Goal: Task Accomplishment & Management: Use online tool/utility

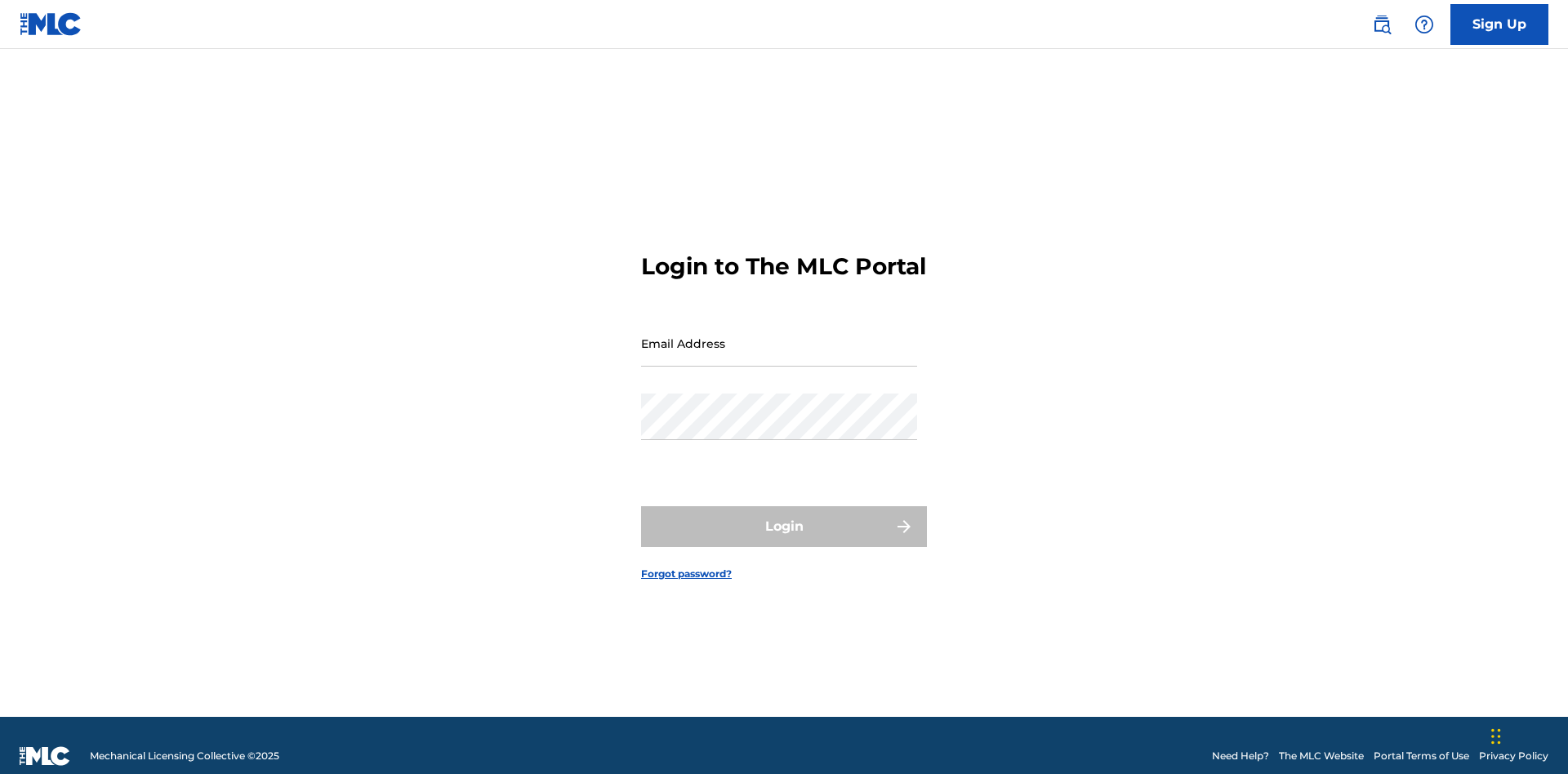
scroll to position [22, 0]
click at [779, 336] on input "Email Address" at bounding box center [778, 343] width 276 height 46
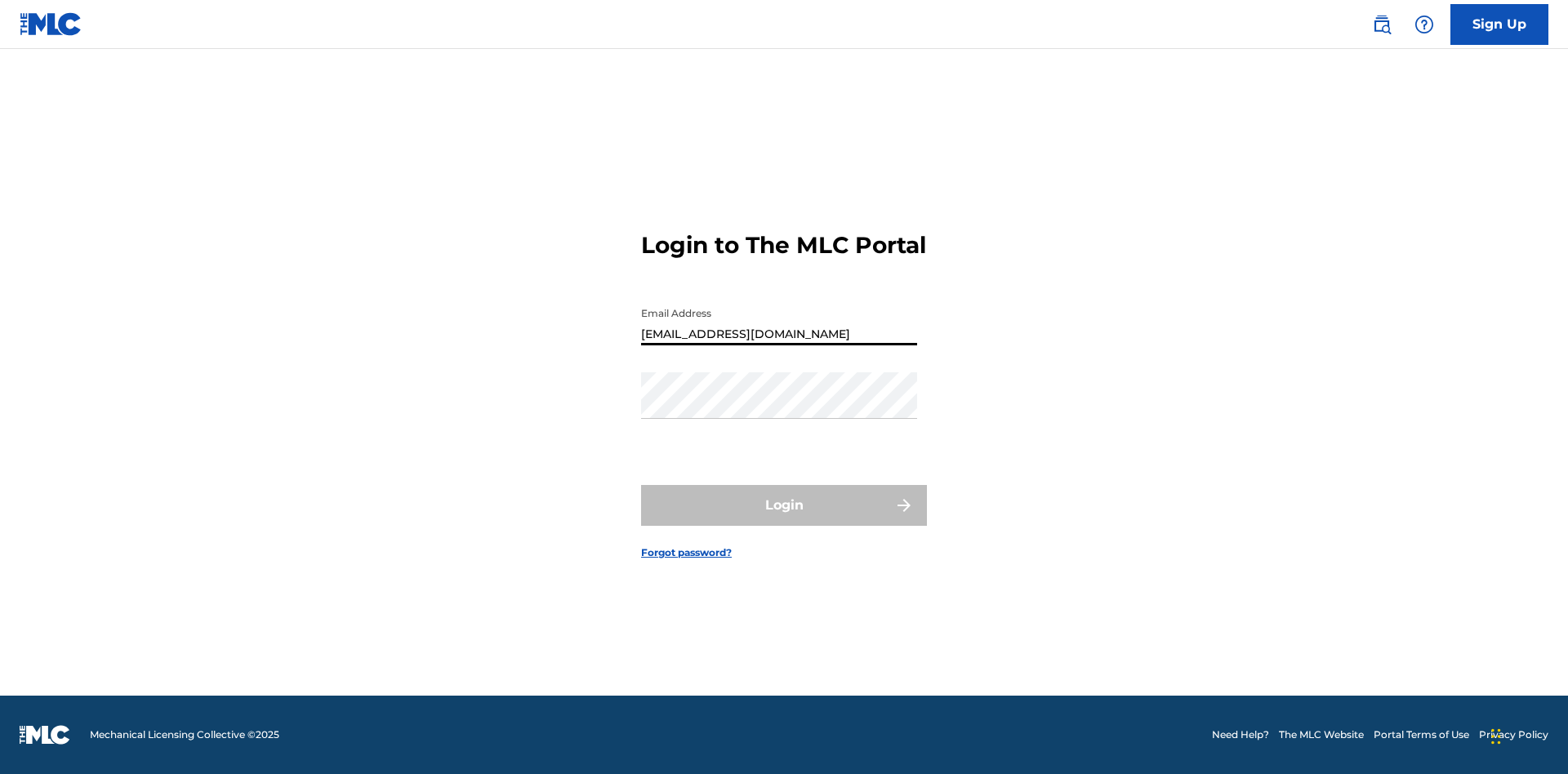
type input "Duke.McTesterson@gmail.com"
click at [784, 520] on button "Login" at bounding box center [783, 505] width 286 height 41
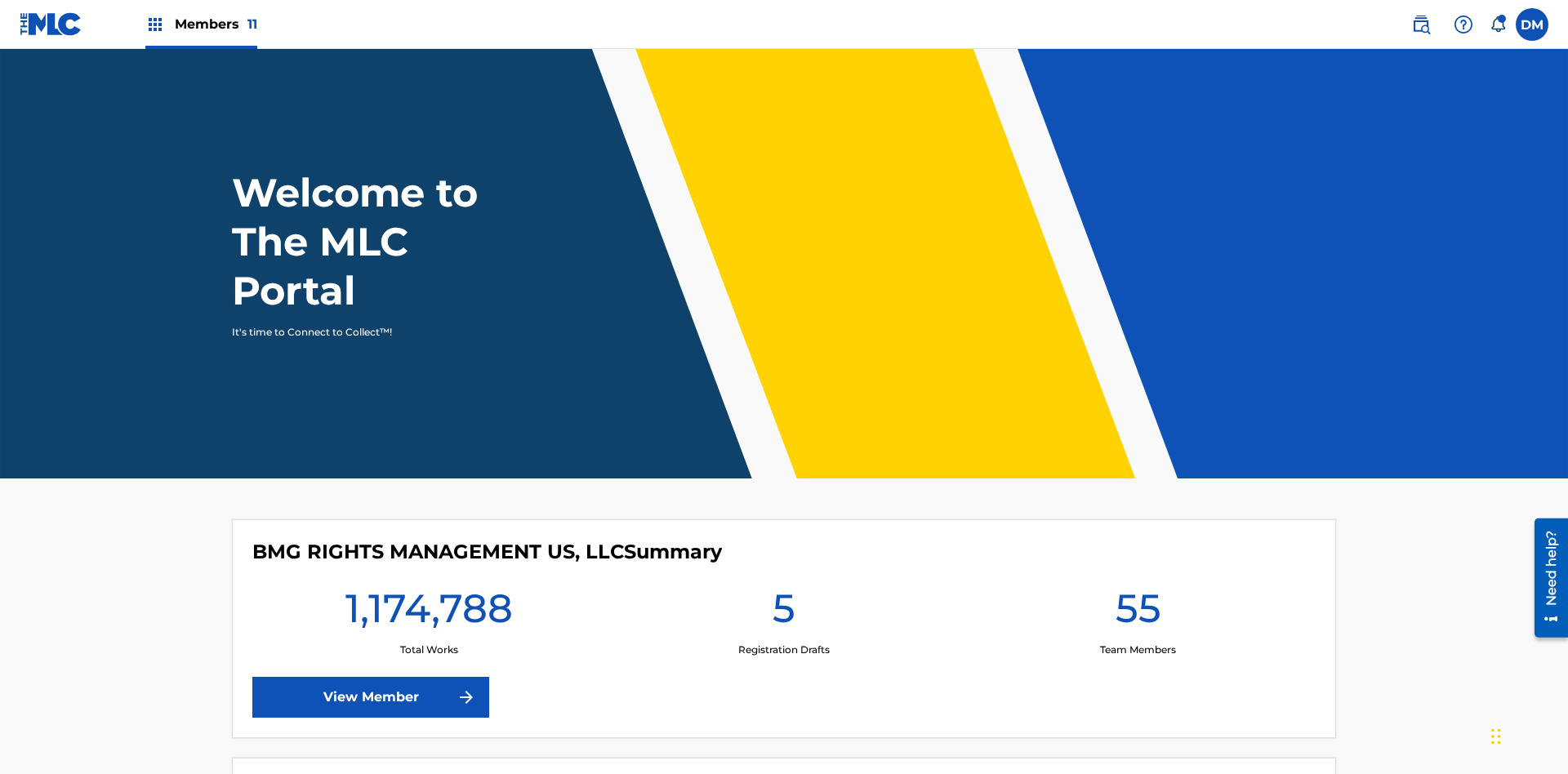
click at [201, 24] on span "Members 11" at bounding box center [216, 24] width 83 height 19
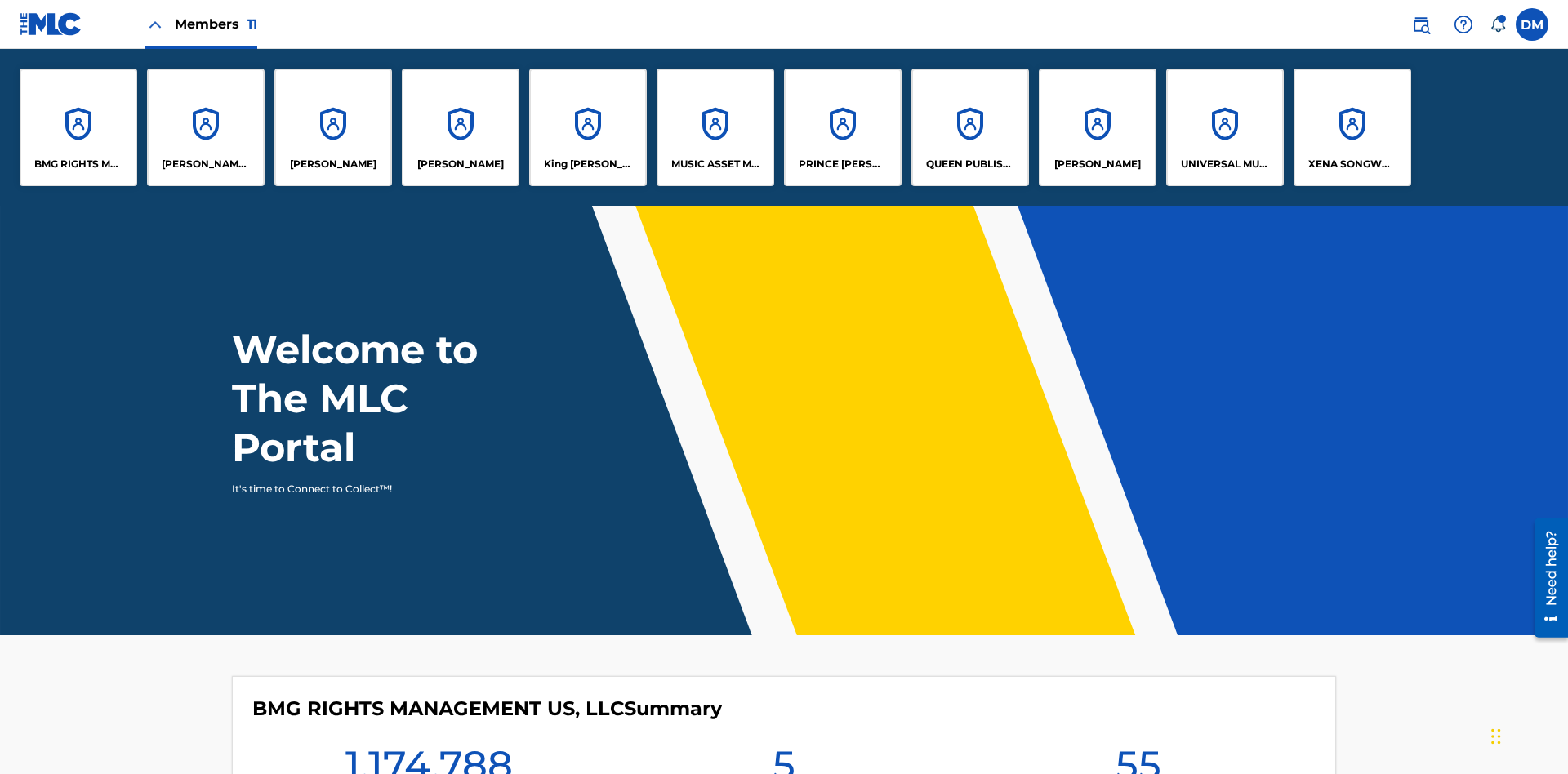
click at [461, 164] on p "EYAMA MCSINGER" at bounding box center [460, 164] width 86 height 15
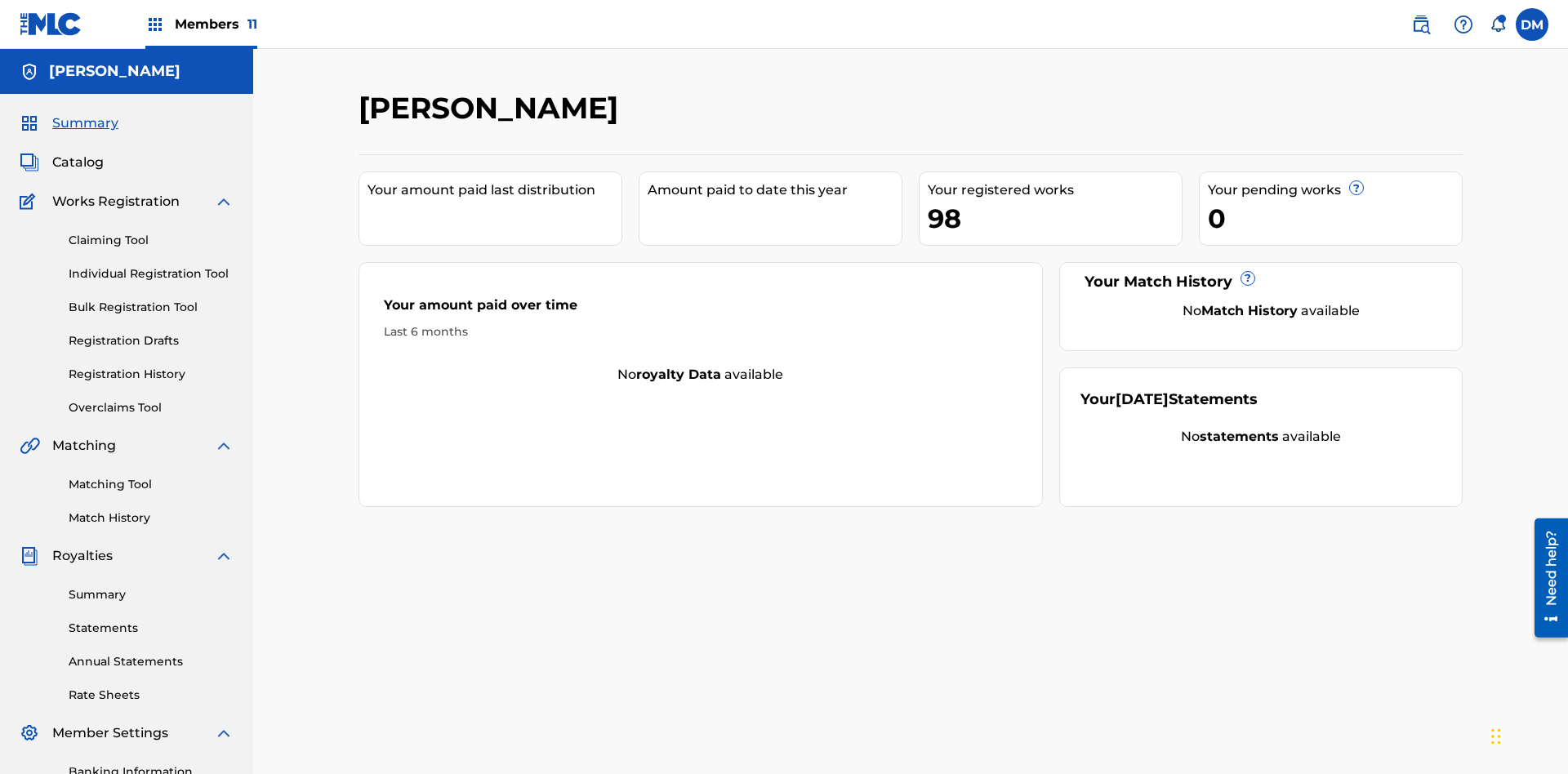
click at [151, 399] on link "Overclaims Tool" at bounding box center [151, 408] width 165 height 17
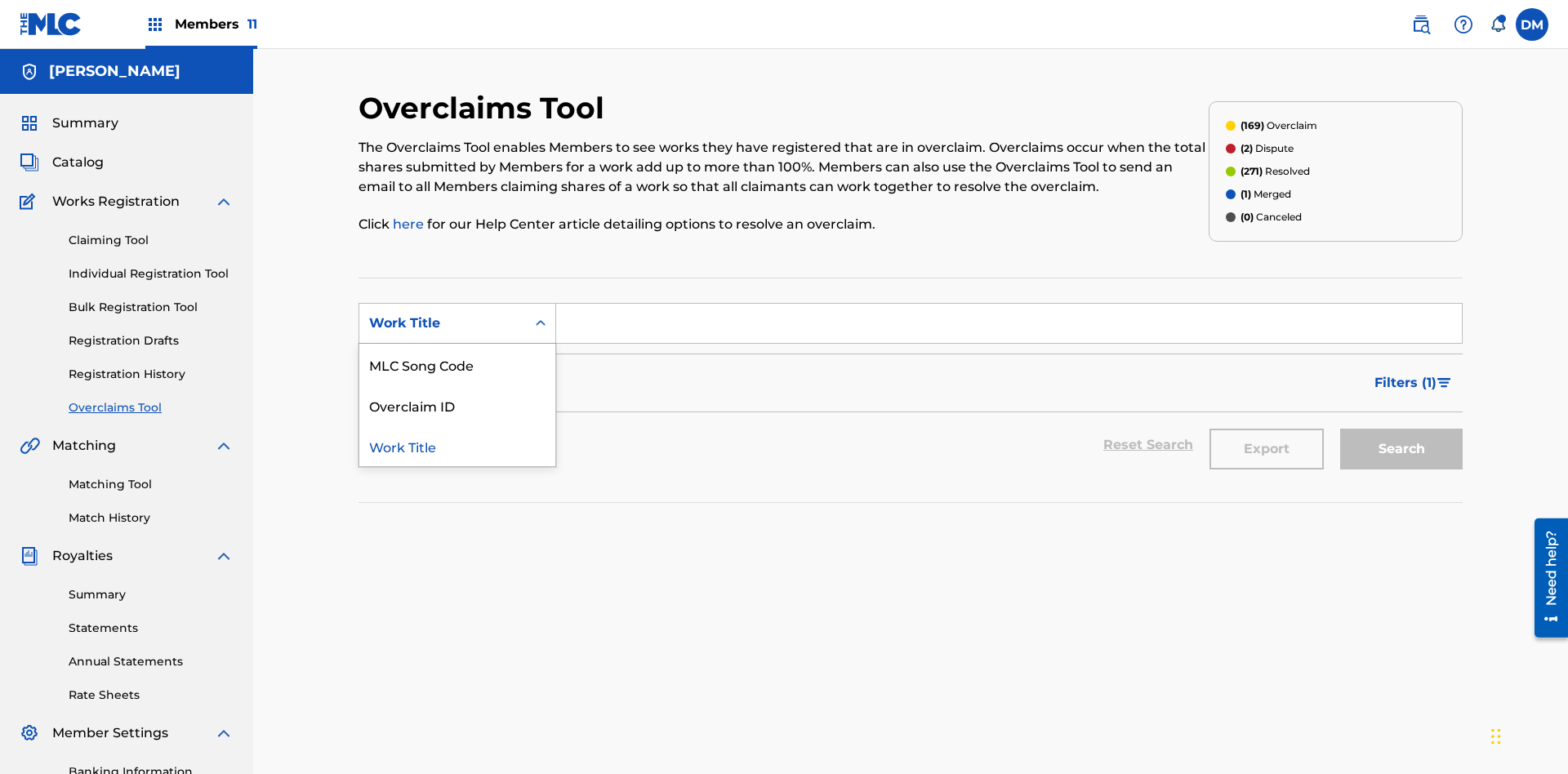
click at [457, 385] on div "Overclaim ID" at bounding box center [457, 404] width 196 height 41
